Goal: Check status

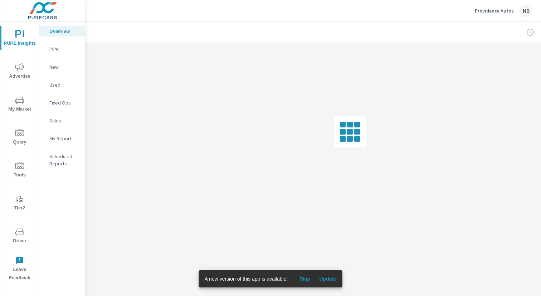
click at [334, 280] on span "Update" at bounding box center [327, 279] width 17 height 6
